Goal: Task Accomplishment & Management: Manage account settings

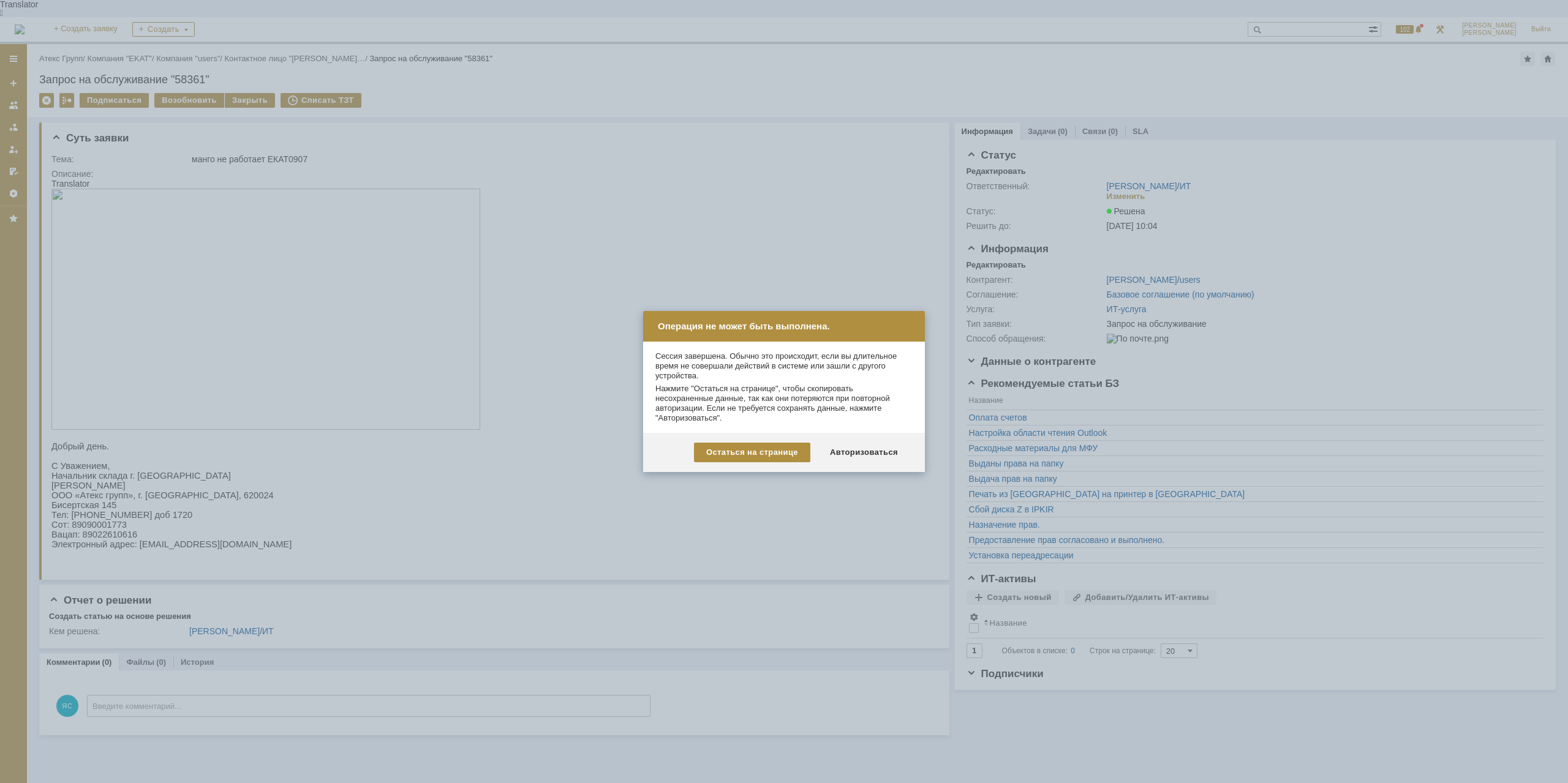
click at [879, 450] on div "Авторизоваться" at bounding box center [864, 452] width 93 height 19
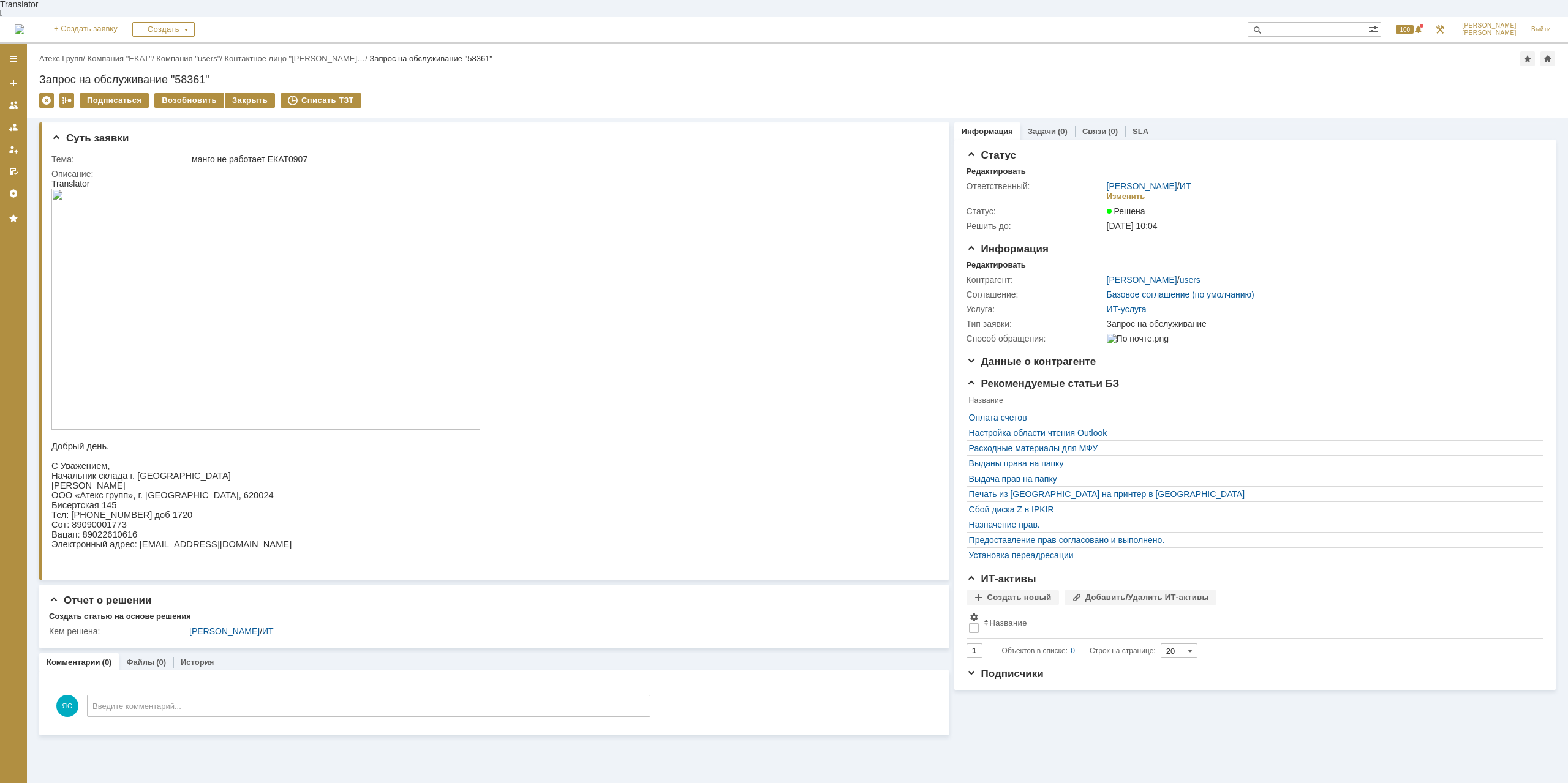
click at [69, 54] on link "Атекс Групп" at bounding box center [61, 59] width 43 height 9
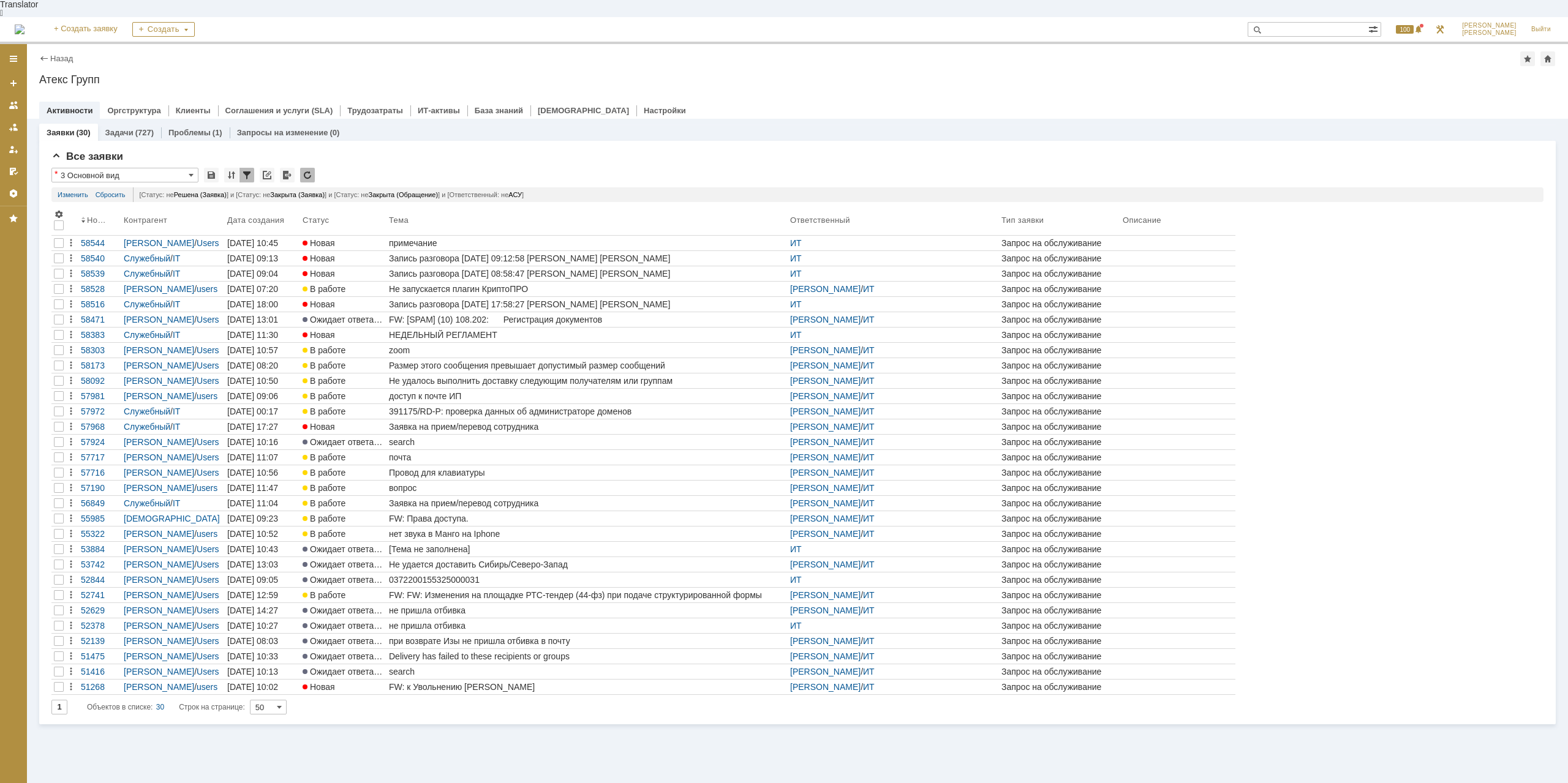
click at [1348, 17] on div "На домашнюю + Создать заявку Создать 100 Яковлев Сергей Выйти" at bounding box center [784, 31] width 1568 height 27
click at [1336, 22] on input "text" at bounding box center [1308, 29] width 121 height 15
type input "58543"
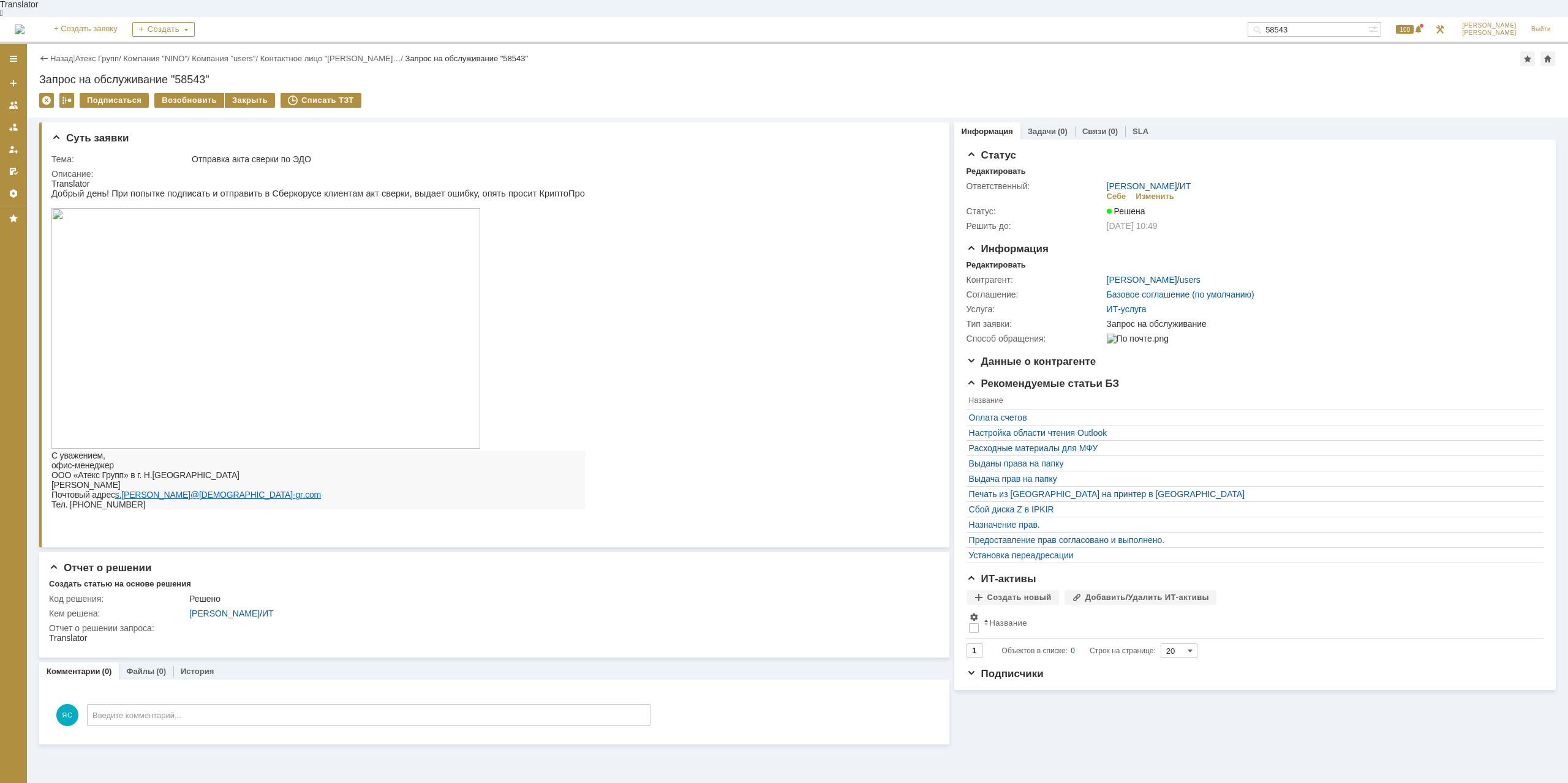
click at [176, 353] on img at bounding box center [266, 328] width 429 height 241
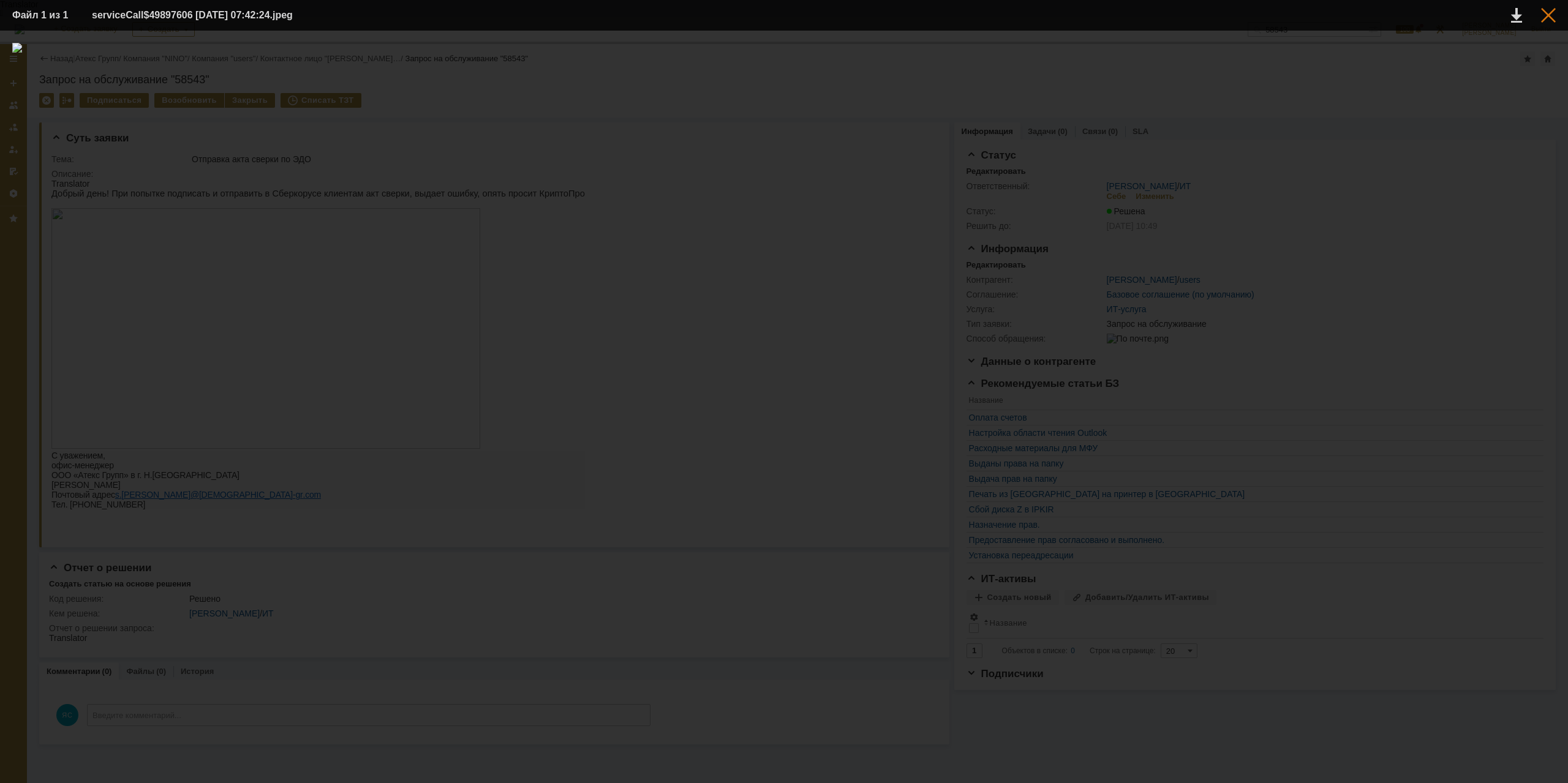
click at [1551, 15] on div at bounding box center [1549, 15] width 15 height 15
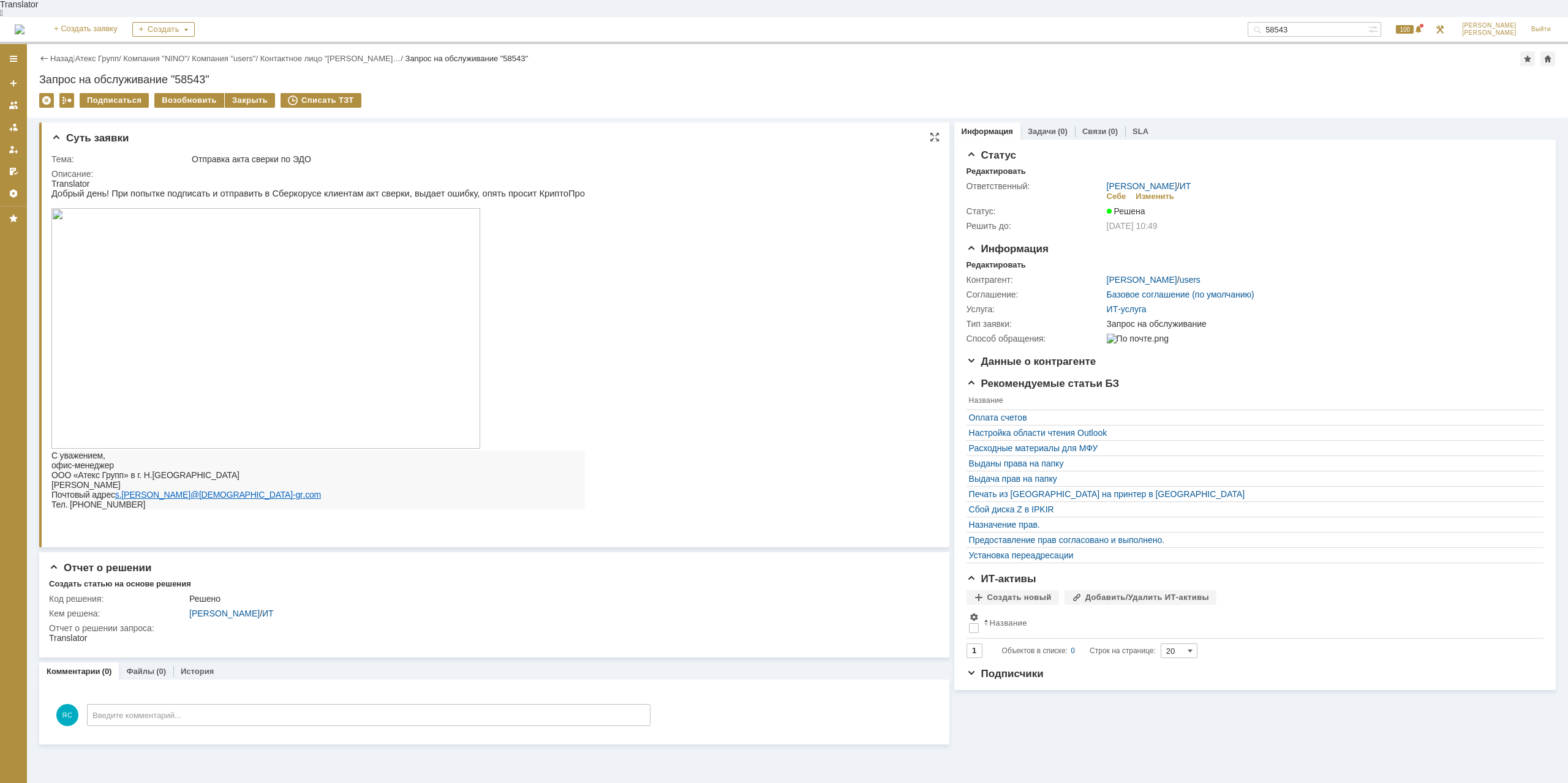
click at [714, 315] on html "Translator Добрый день! При попытке подписать и отправить в Сберкорусе клиентам…" at bounding box center [490, 353] width 878 height 350
click at [113, 54] on link "Атекс Групп" at bounding box center [97, 59] width 43 height 9
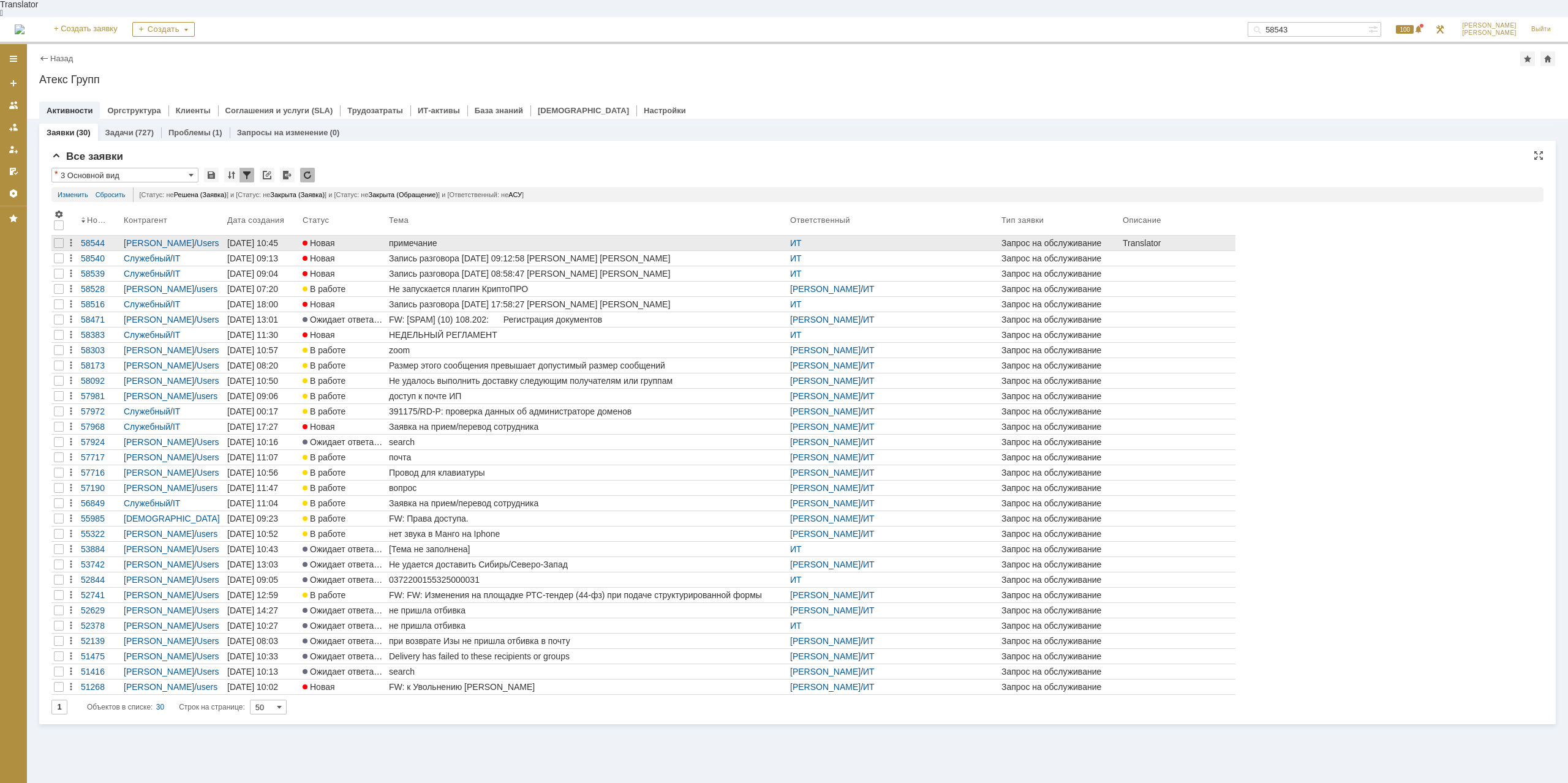
click at [416, 238] on div "примечание" at bounding box center [587, 243] width 396 height 10
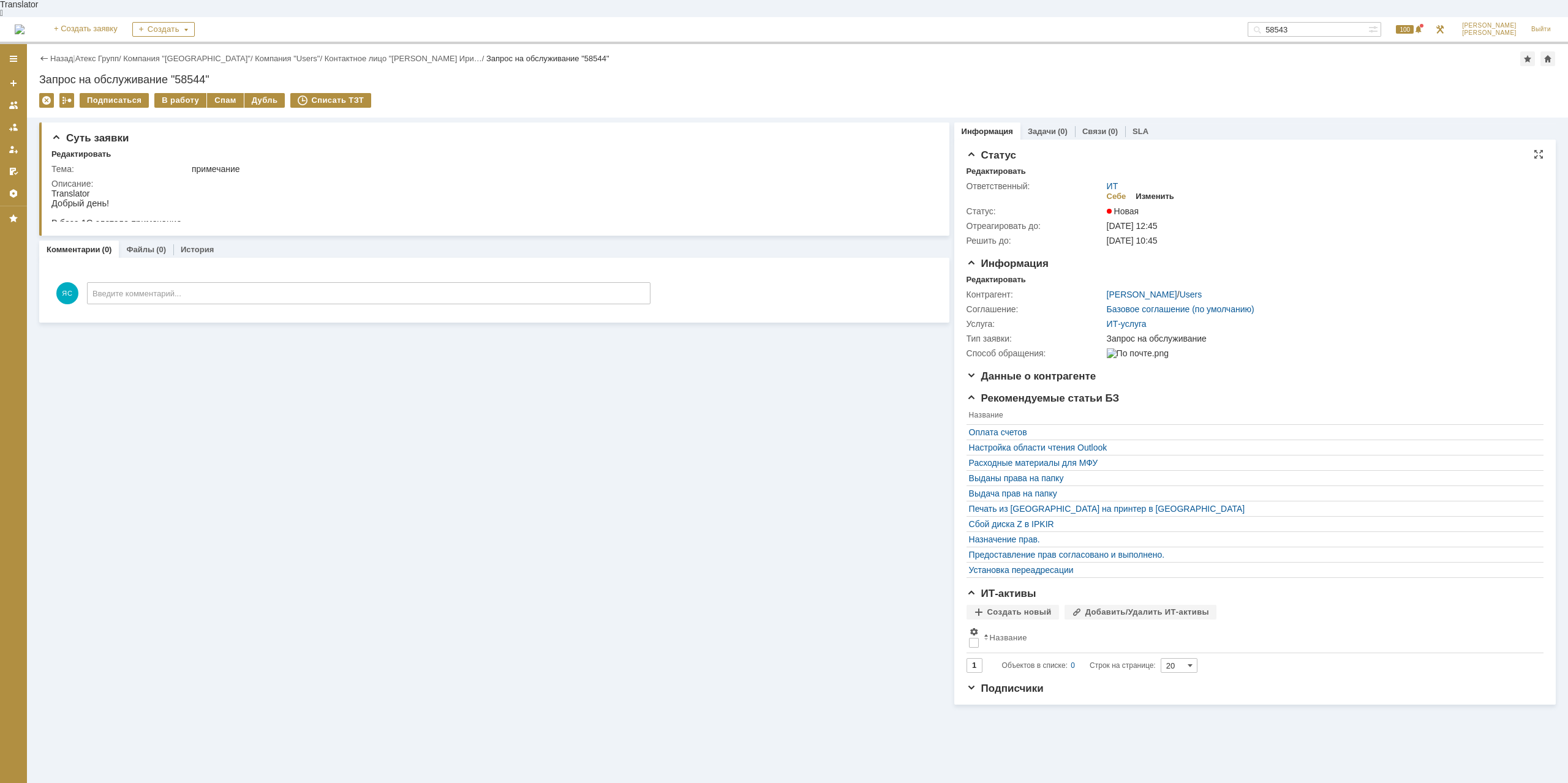
click at [1162, 191] on div "Изменить" at bounding box center [1155, 196] width 39 height 10
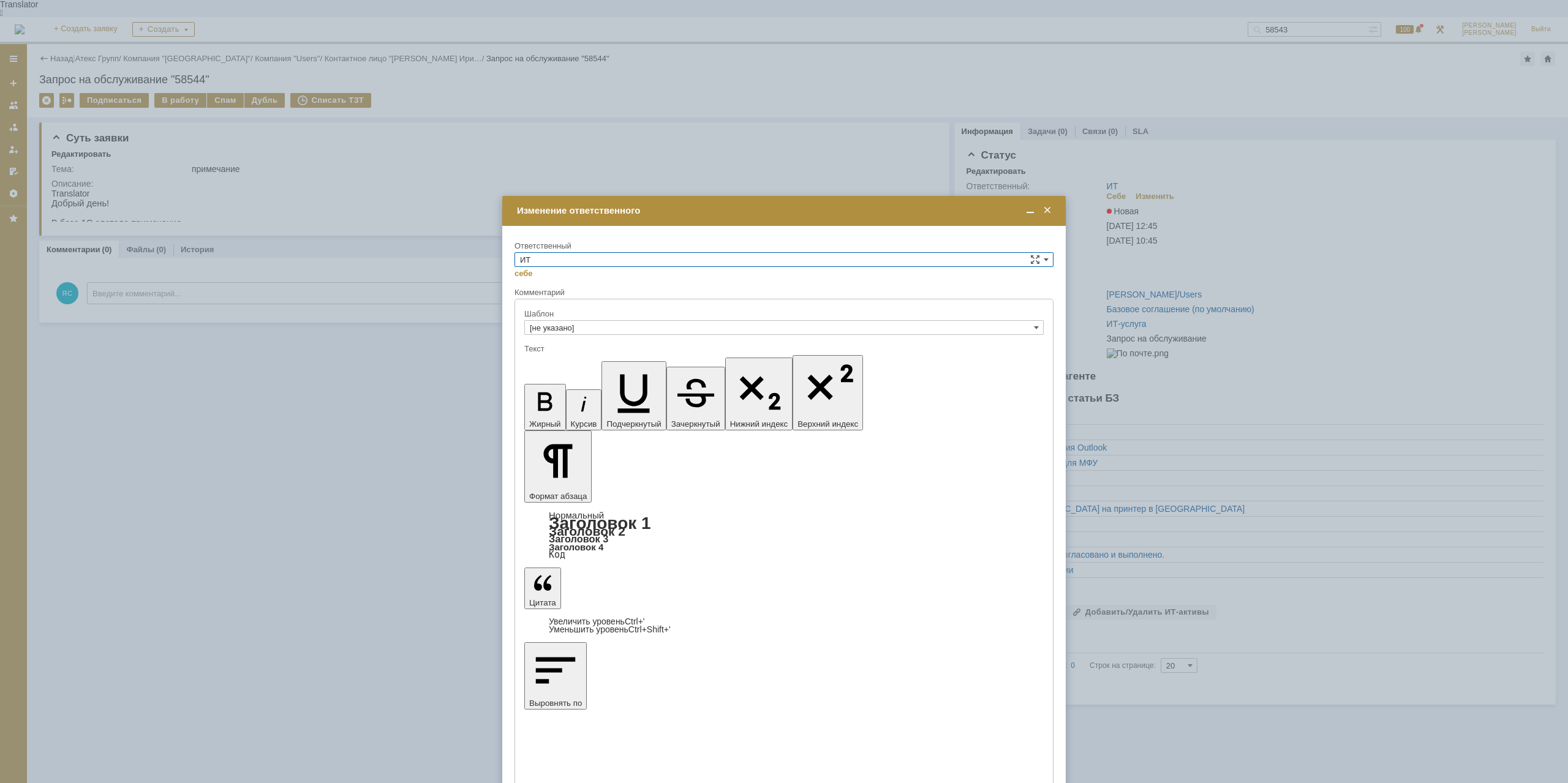
click at [566, 261] on input "ИТ" at bounding box center [784, 259] width 539 height 15
click at [564, 366] on div "АСУ" at bounding box center [784, 361] width 538 height 13
type input "АСУ"
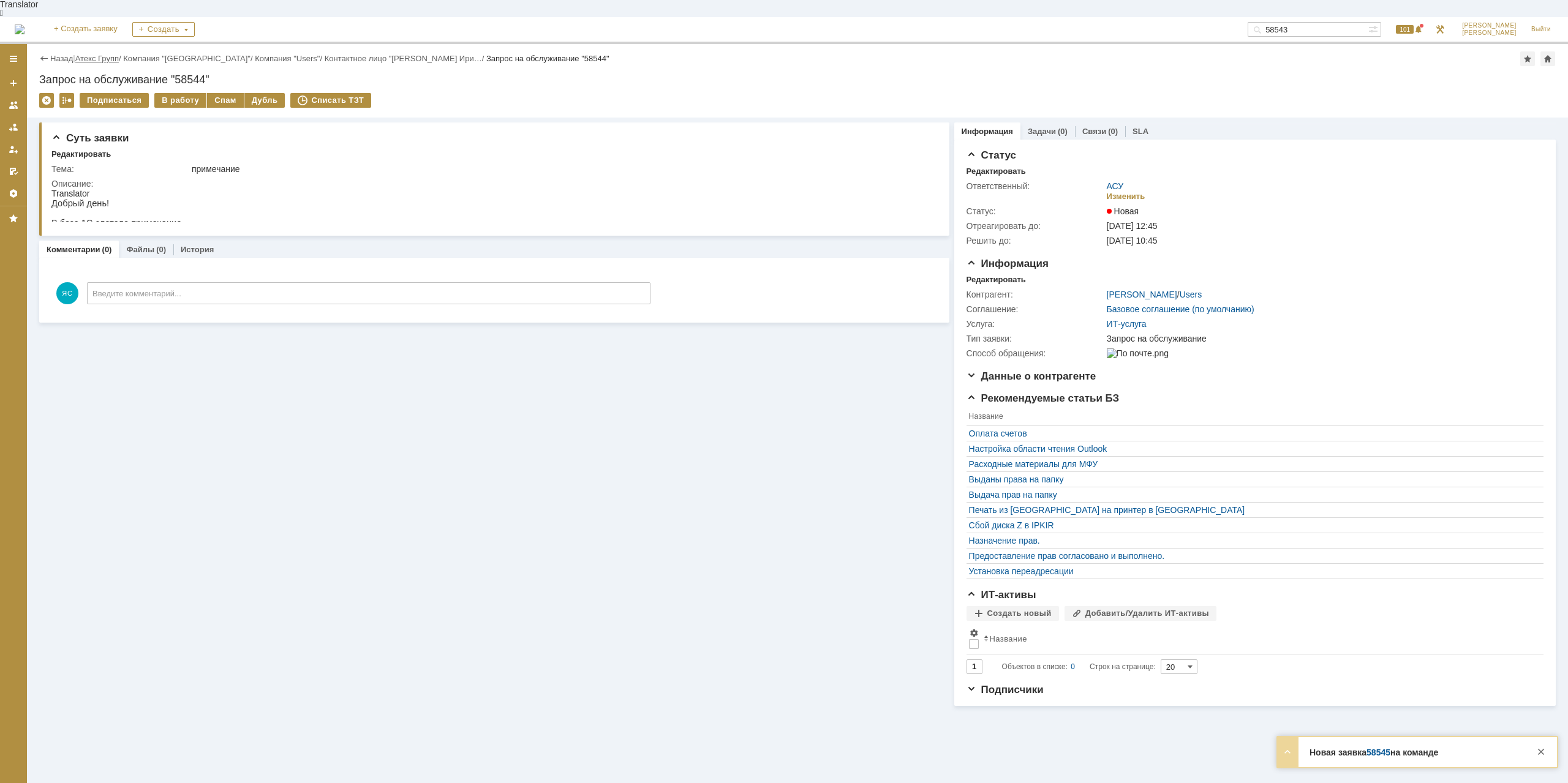
click at [103, 54] on link "Атекс Групп" at bounding box center [97, 59] width 43 height 9
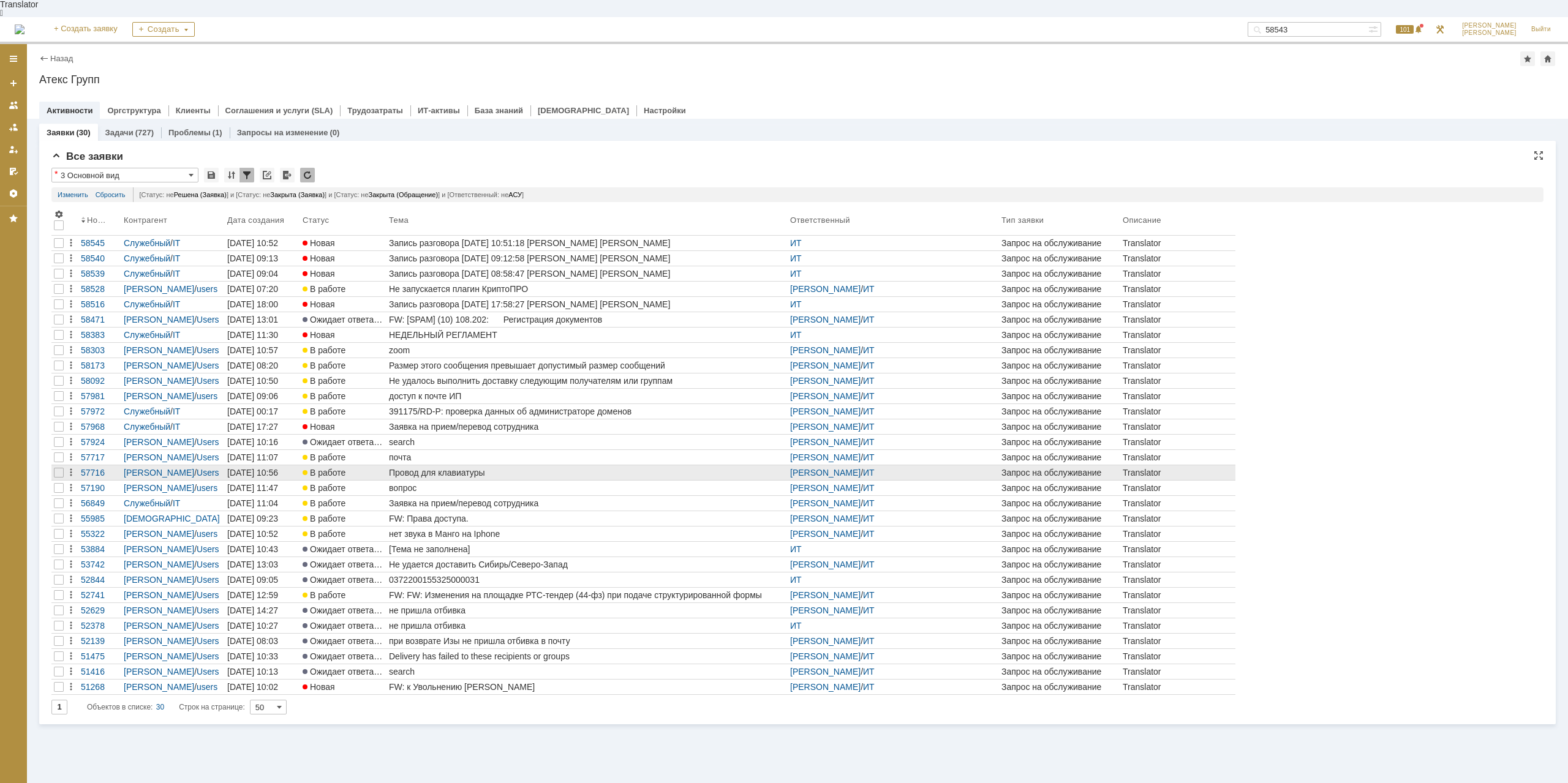
click at [500, 468] on div "Провод для клавиатуры" at bounding box center [587, 472] width 396 height 10
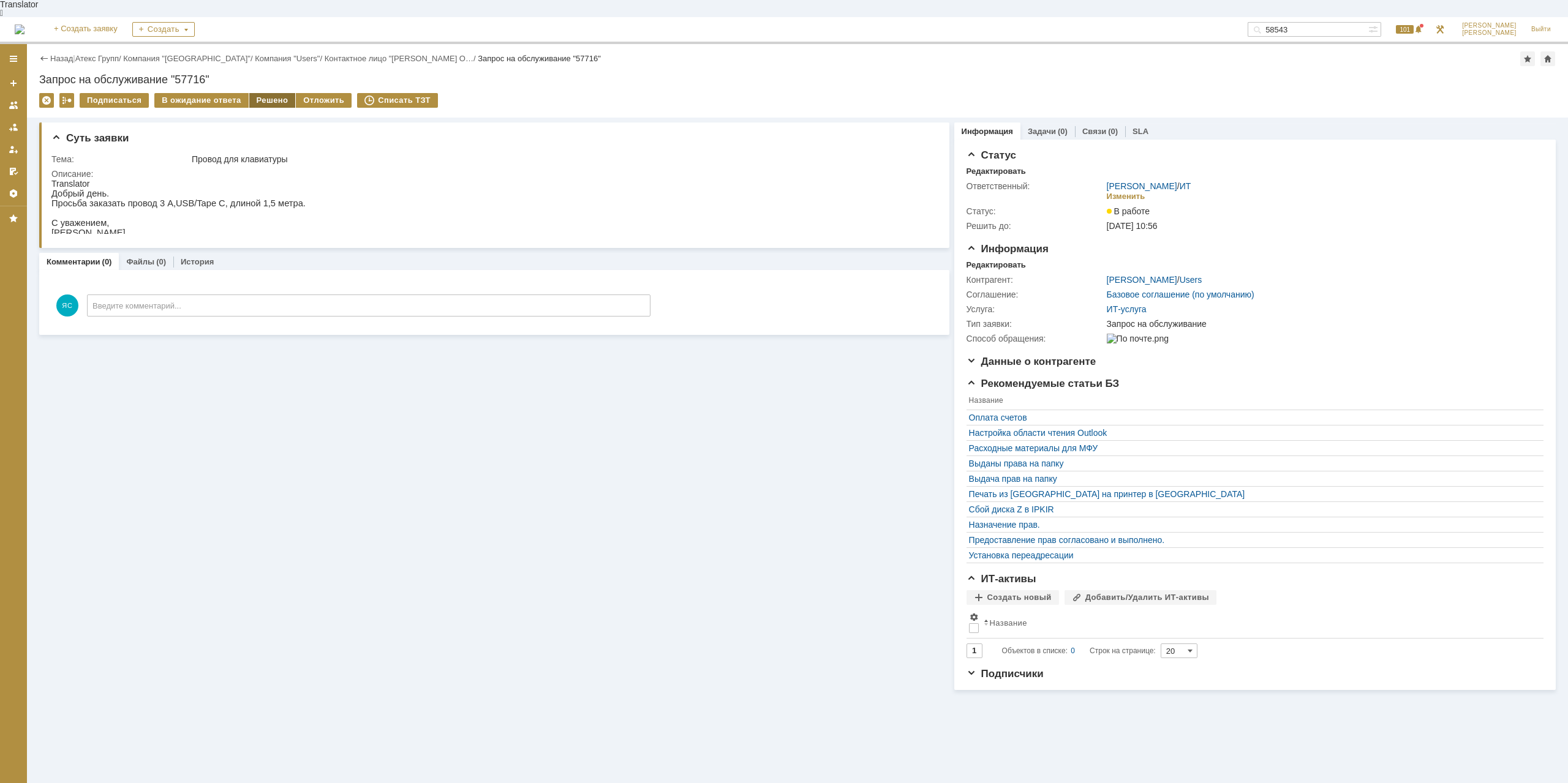
click at [258, 93] on div "Решено" at bounding box center [273, 101] width 47 height 15
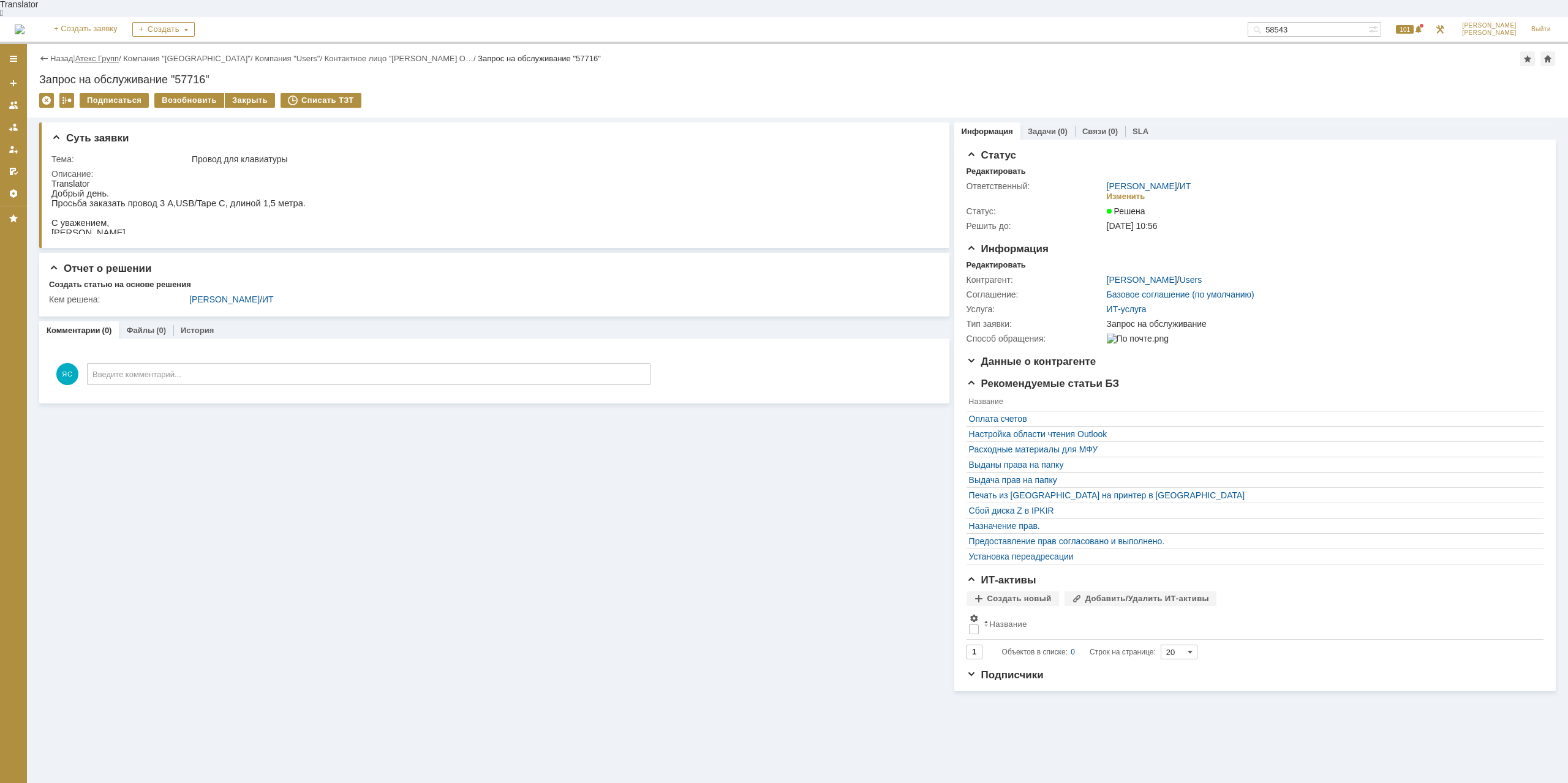
click at [99, 54] on link "Атекс Групп" at bounding box center [97, 59] width 43 height 9
